Goal: Check status

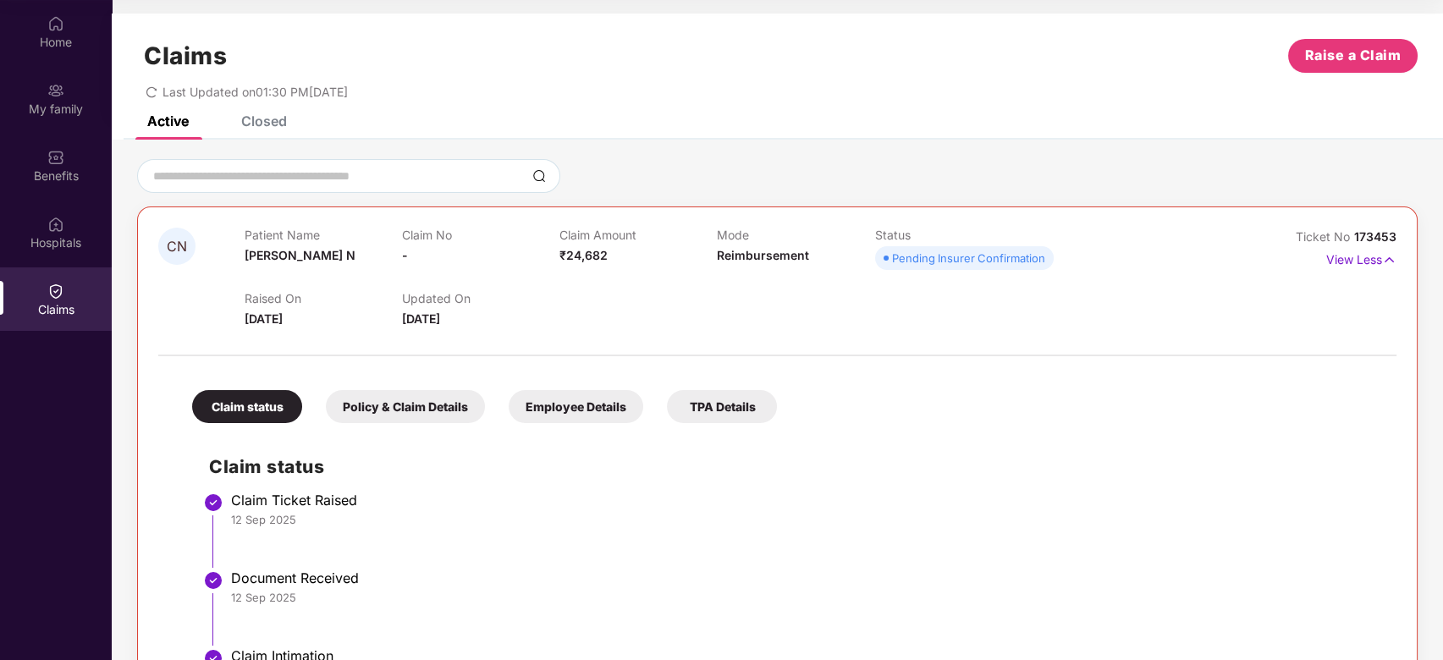
scroll to position [149, 0]
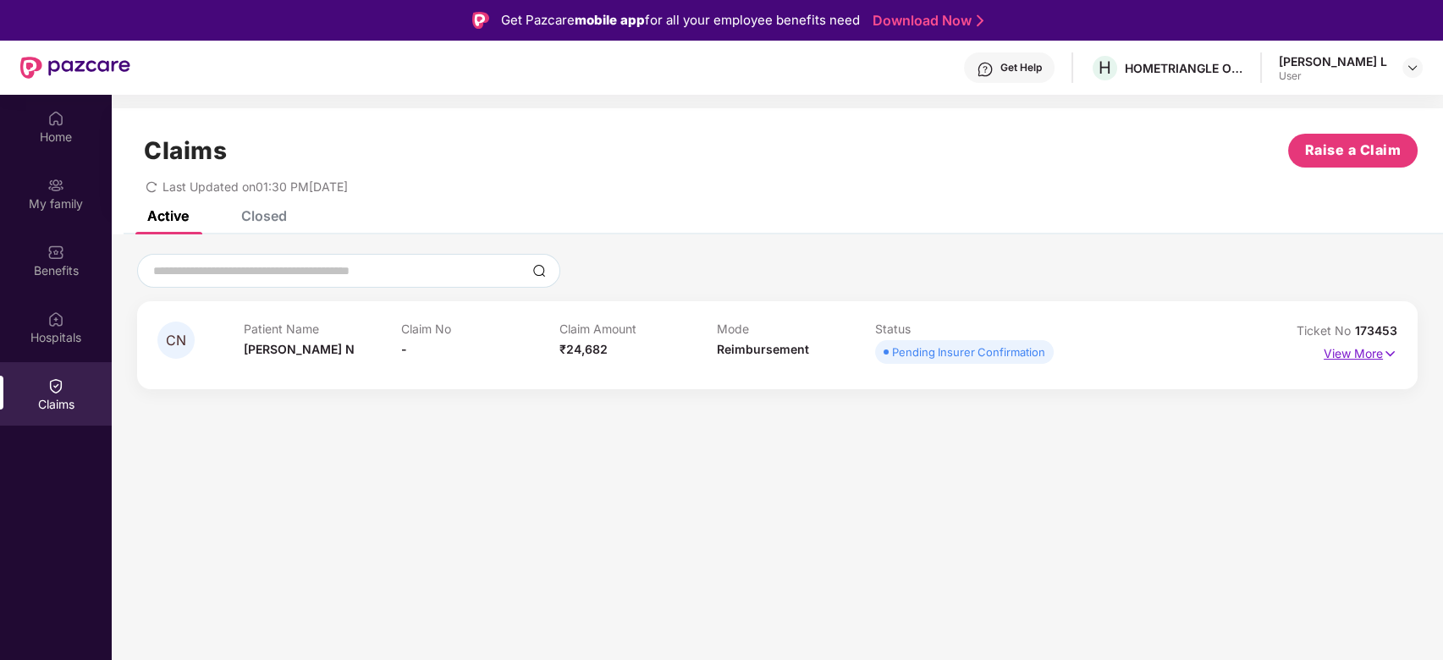
click at [1383, 350] on img at bounding box center [1390, 353] width 14 height 19
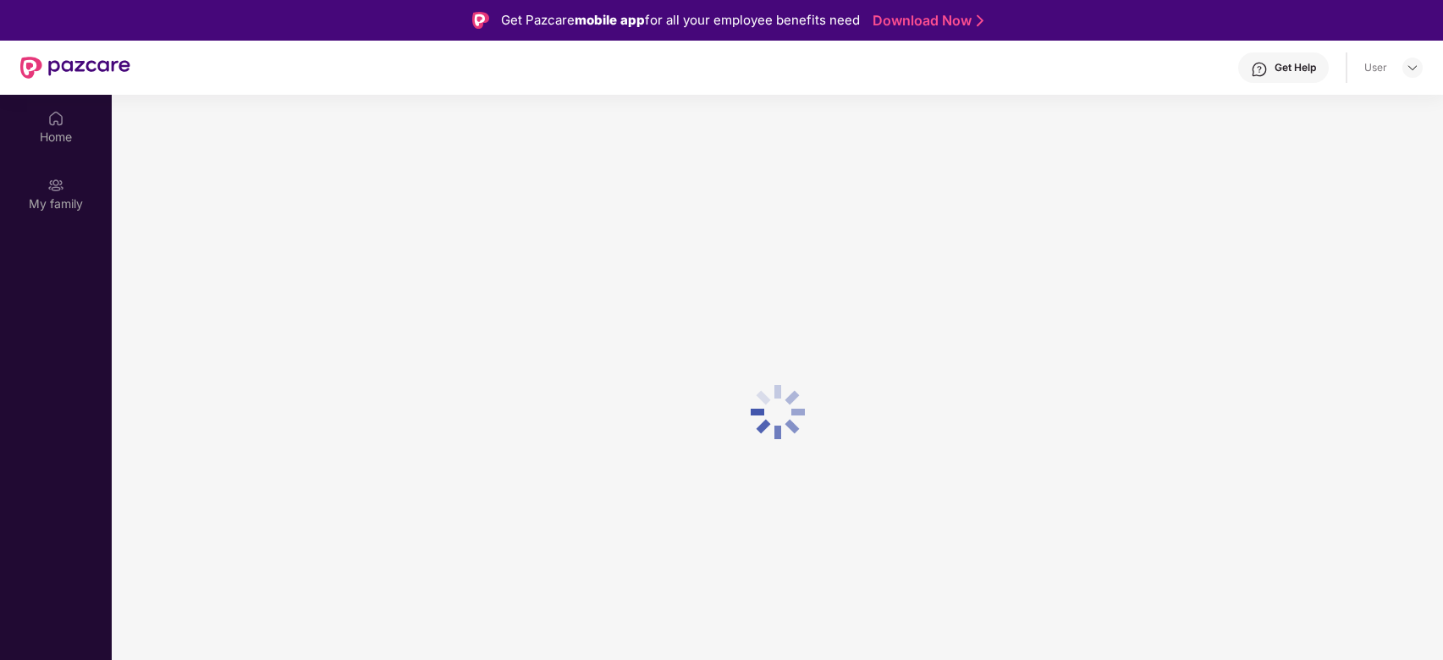
scroll to position [95, 0]
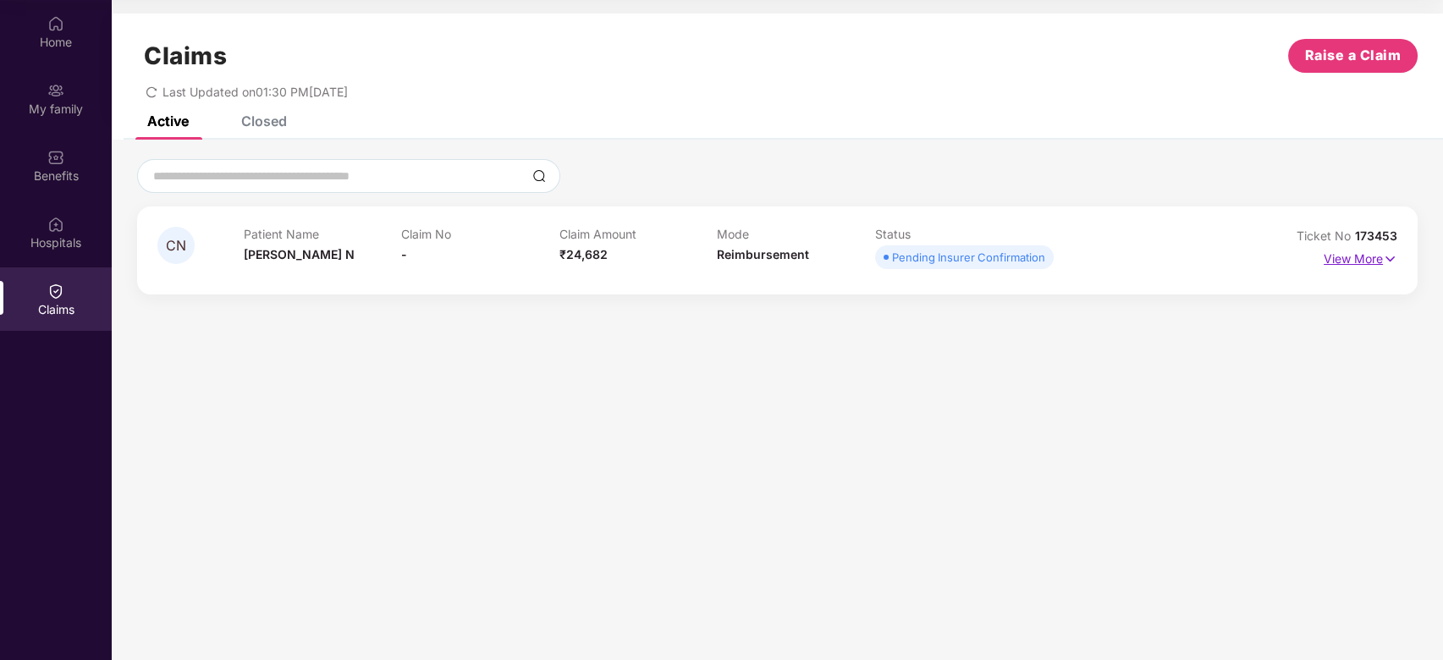
click at [1354, 261] on p "View More" at bounding box center [1360, 256] width 74 height 23
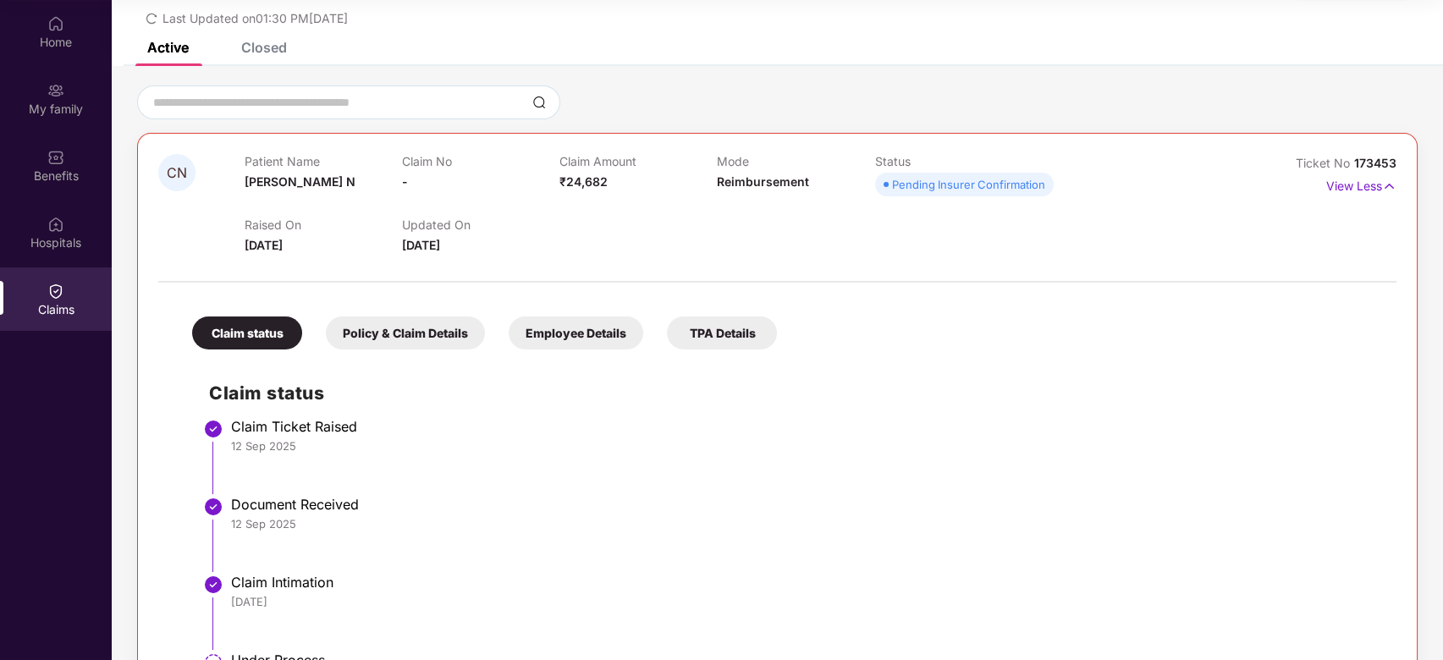
scroll to position [149, 0]
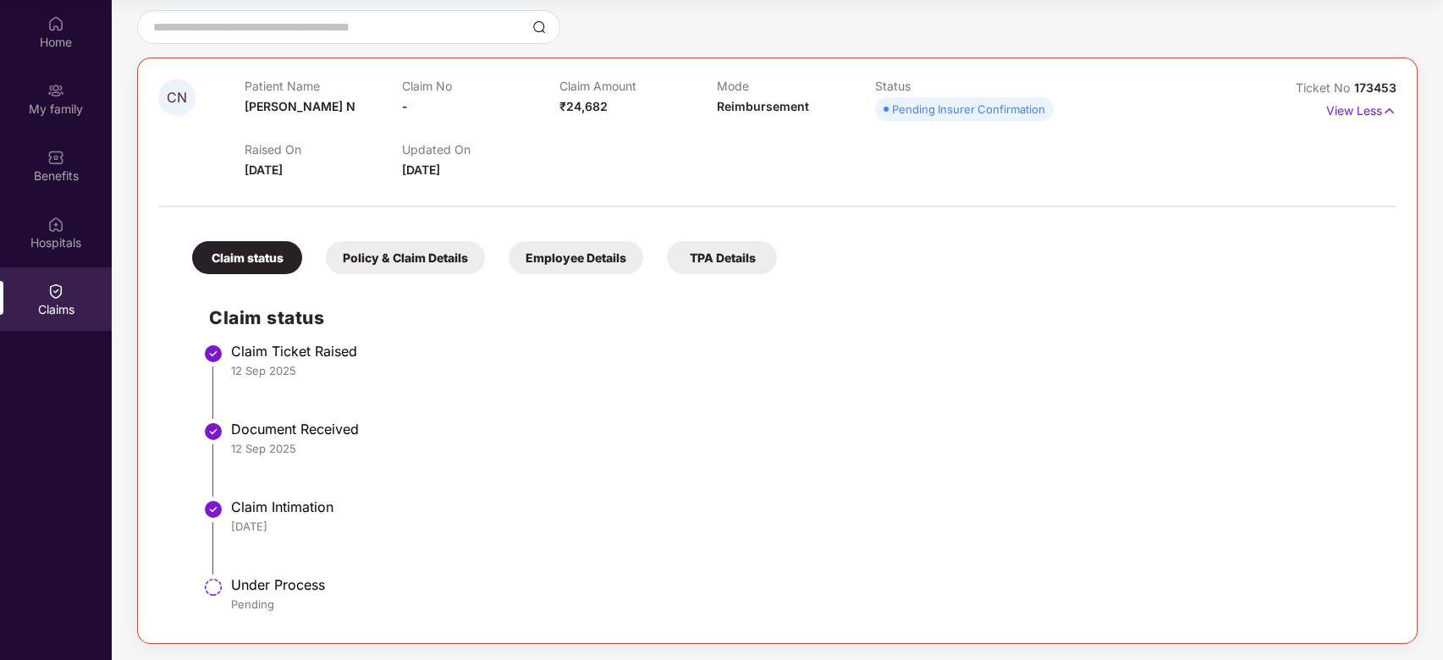
click at [570, 423] on div "Document Received" at bounding box center [805, 429] width 1148 height 17
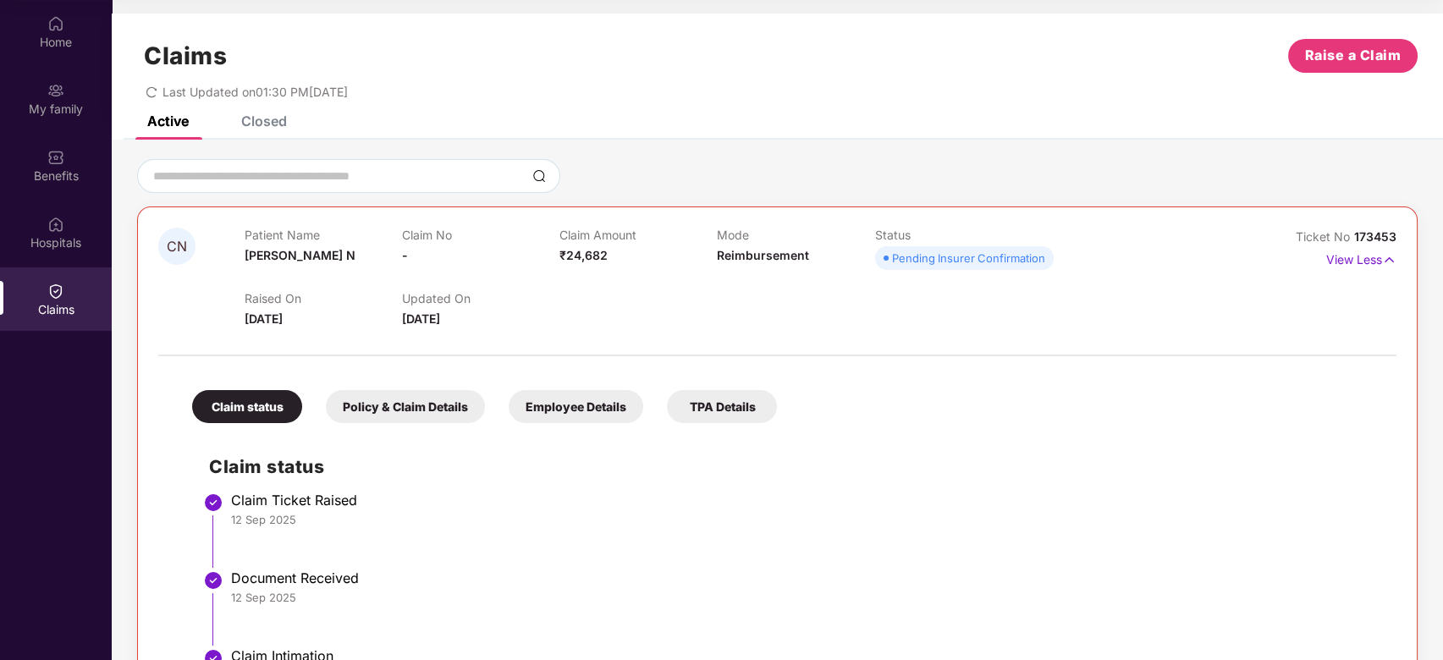
click at [156, 93] on icon "redo" at bounding box center [152, 92] width 12 height 12
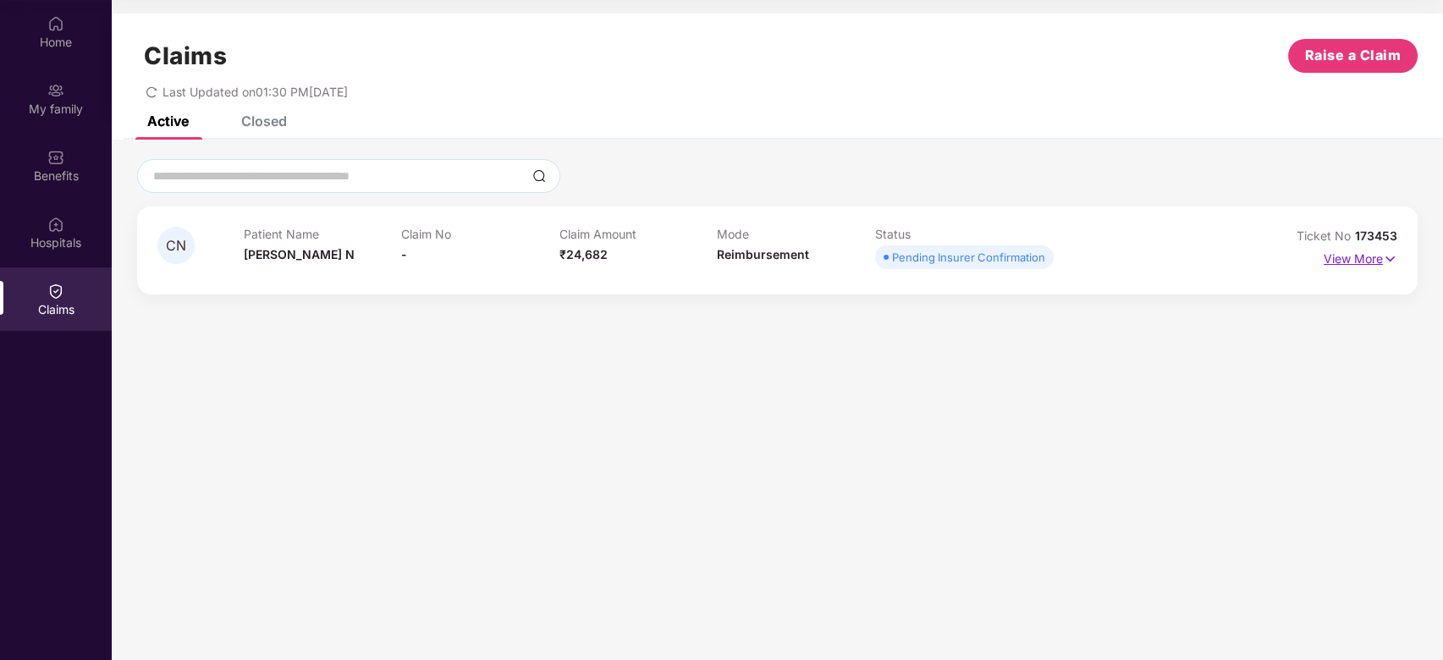
click at [1348, 253] on p "View More" at bounding box center [1360, 256] width 74 height 23
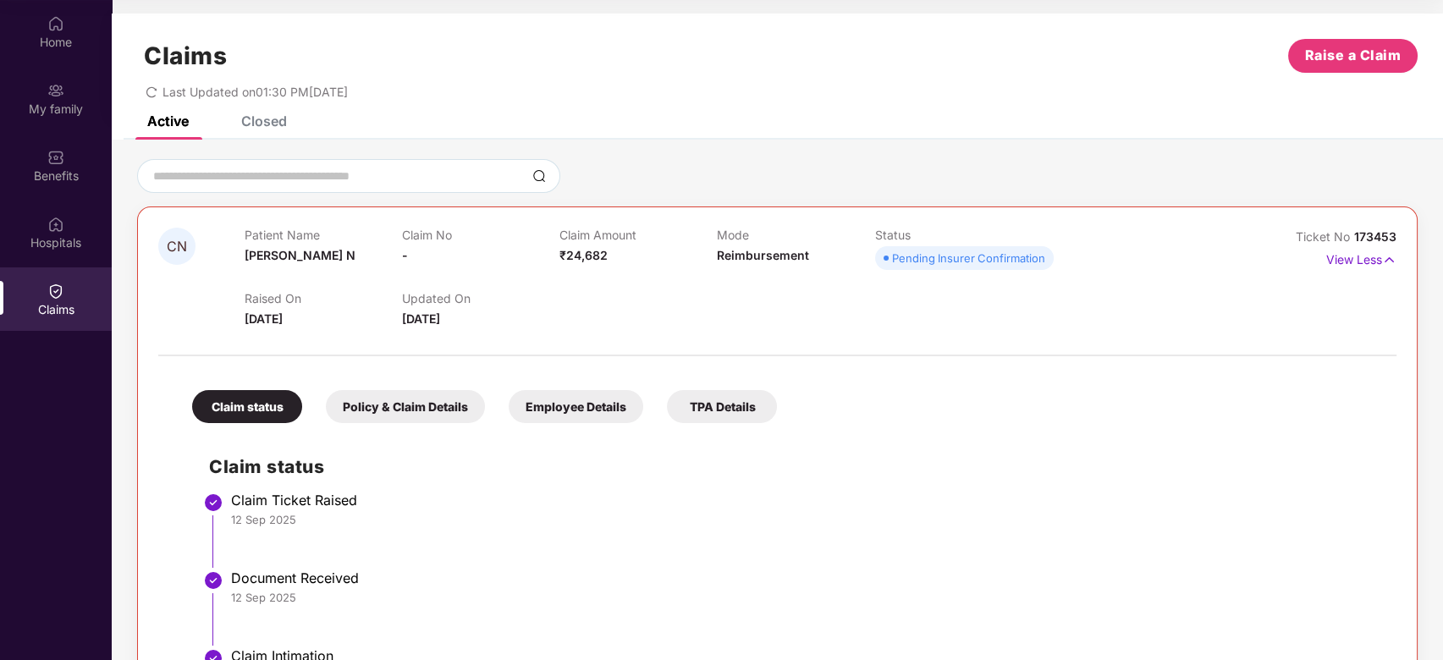
scroll to position [149, 0]
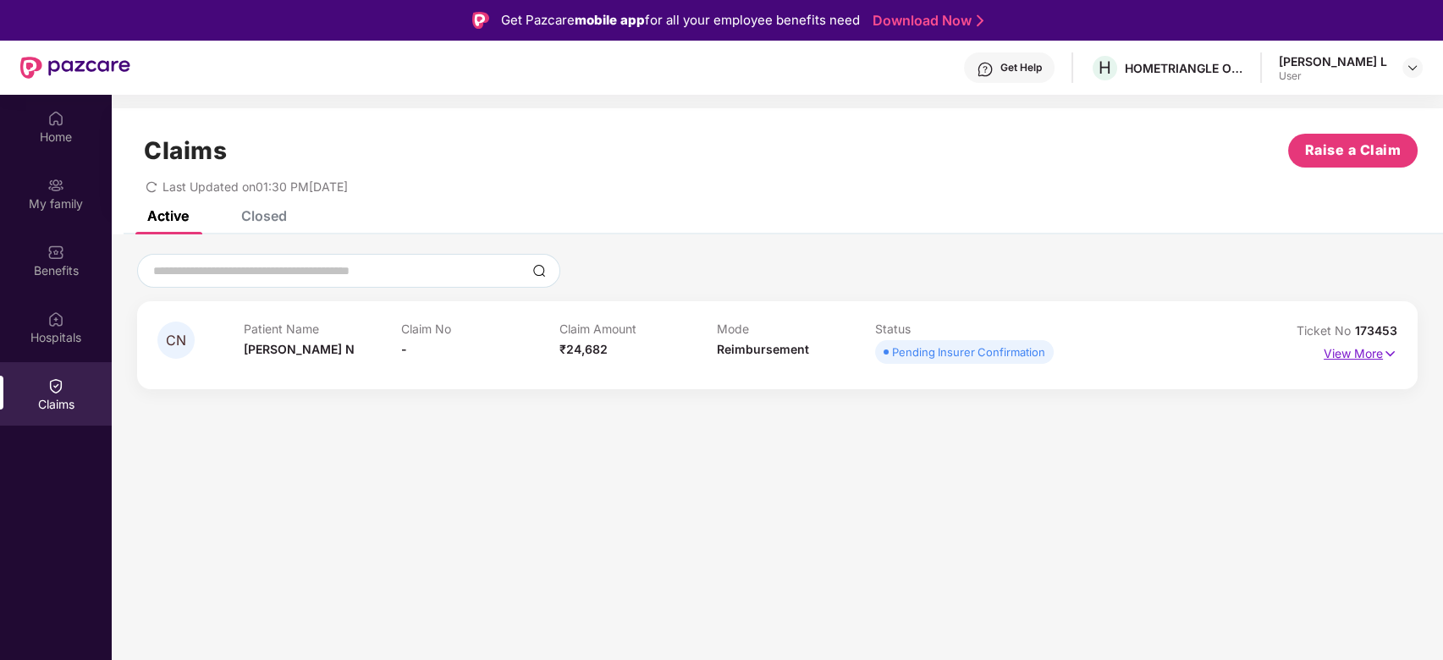
click at [1361, 344] on p "View More" at bounding box center [1360, 351] width 74 height 23
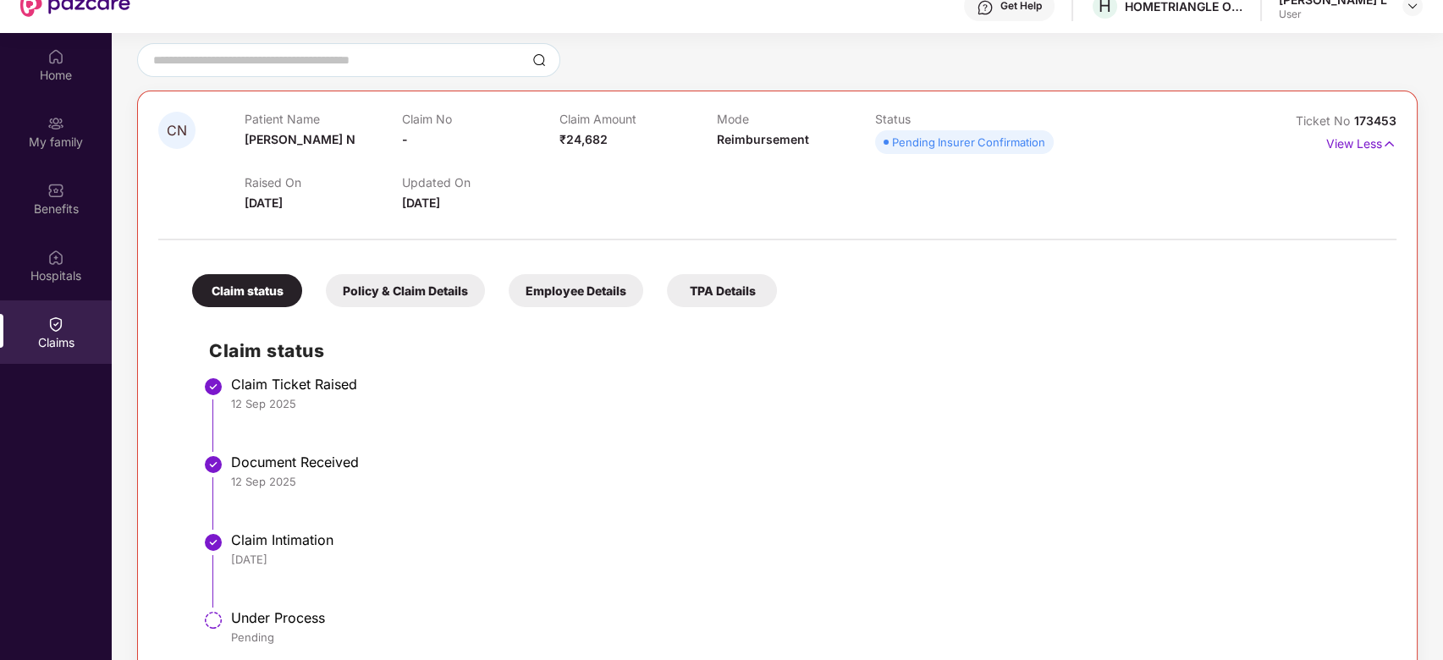
scroll to position [95, 0]
